Goal: Complete application form

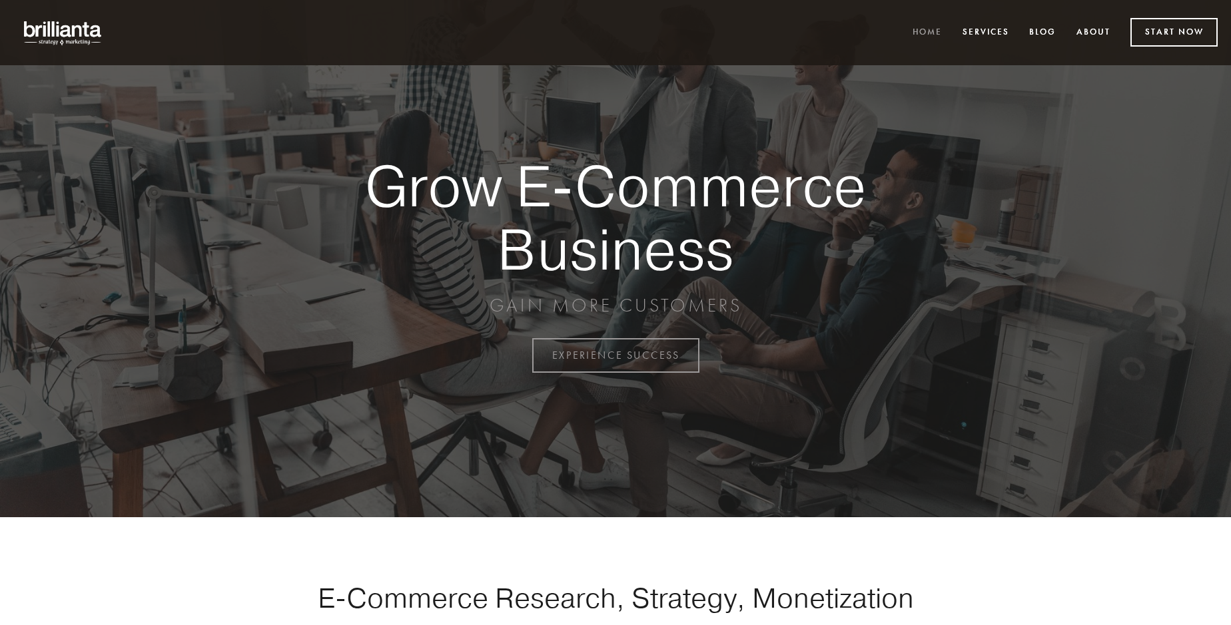
scroll to position [3492, 0]
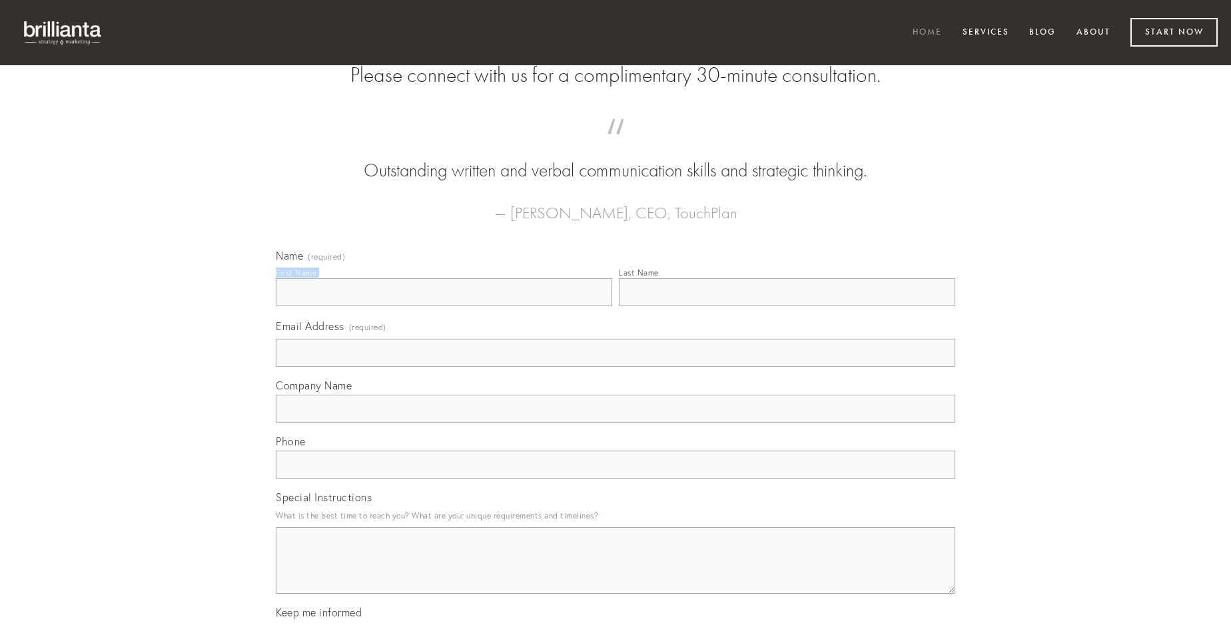
type input "[PERSON_NAME]"
click at [787, 306] on input "Last Name" at bounding box center [787, 292] width 336 height 28
type input "[PERSON_NAME]"
click at [615, 367] on input "Email Address (required)" at bounding box center [615, 353] width 679 height 28
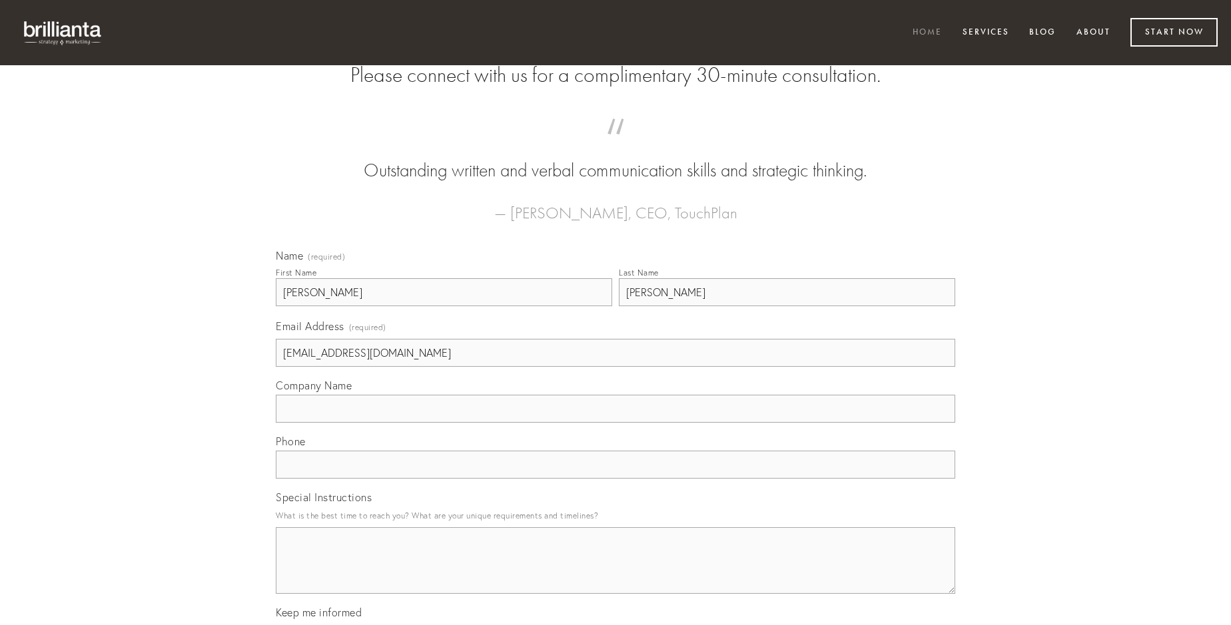
type input "[EMAIL_ADDRESS][DOMAIN_NAME]"
click at [615, 423] on input "Company Name" at bounding box center [615, 409] width 679 height 28
type input "officiis"
click at [615, 479] on input "text" at bounding box center [615, 465] width 679 height 28
click at [615, 573] on textarea "Special Instructions" at bounding box center [615, 561] width 679 height 67
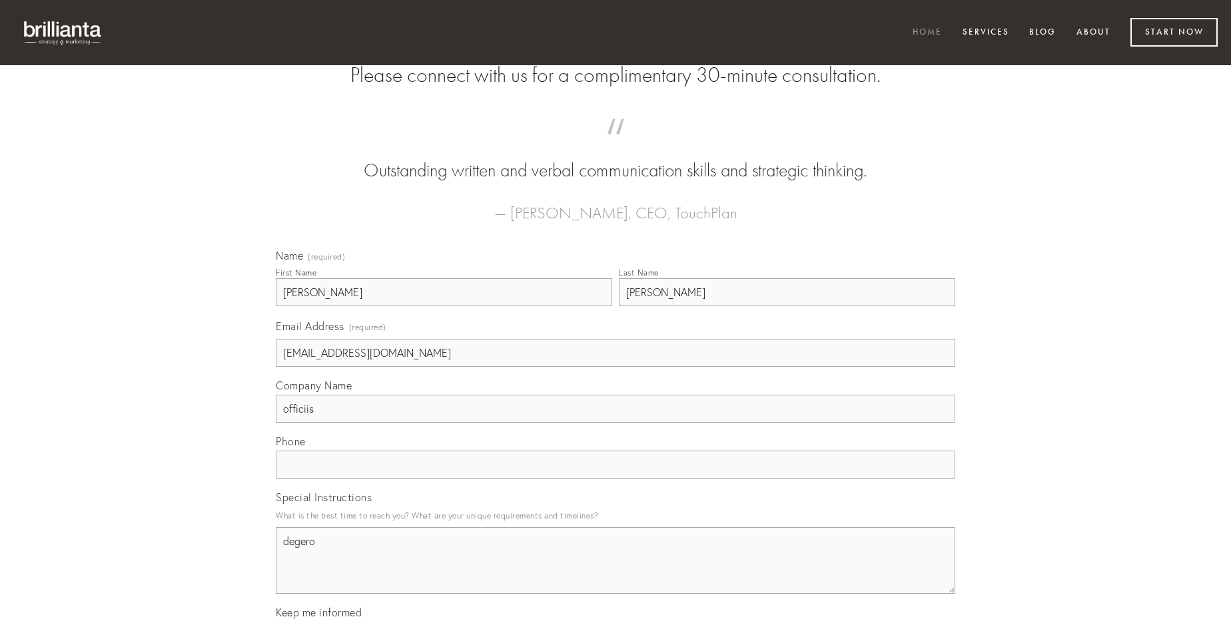
type textarea "degero"
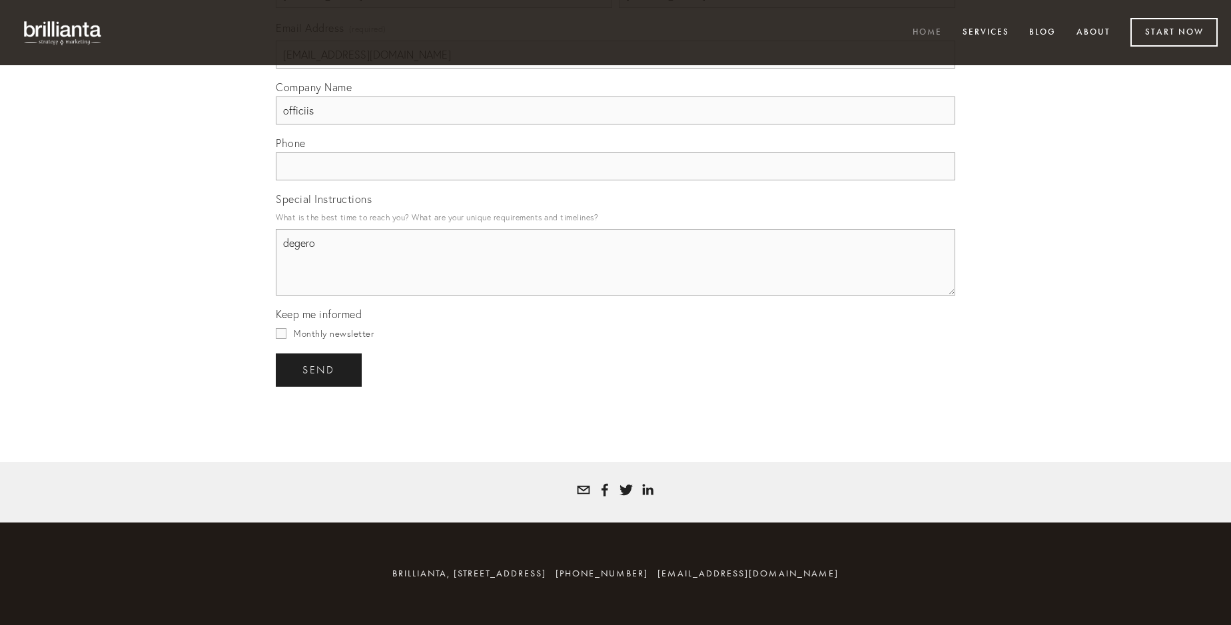
click at [320, 370] on span "send" at bounding box center [318, 370] width 33 height 12
